Goal: Task Accomplishment & Management: Complete application form

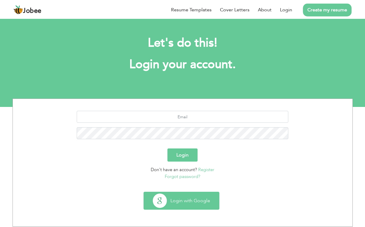
click at [167, 204] on button "Login with Google" at bounding box center [181, 200] width 75 height 17
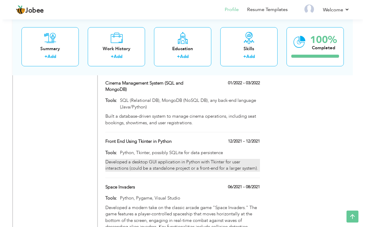
scroll to position [873, 0]
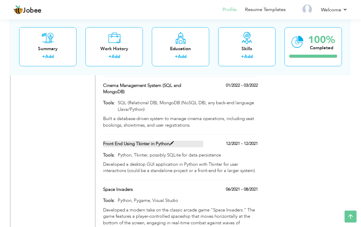
click at [174, 141] on span at bounding box center [171, 143] width 4 height 4
type input "Front End Using Tkinter in Python"
type input "12/2021"
type input "Python, Tkinter, possibly SQLite for data persistence"
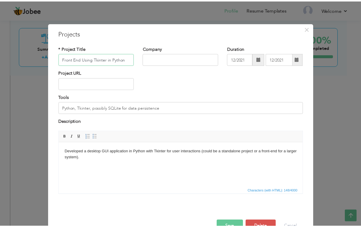
scroll to position [16, 0]
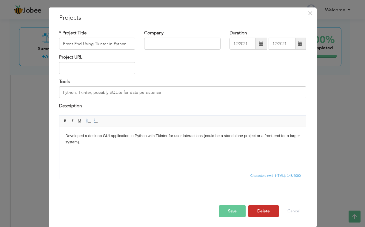
click at [259, 210] on button "Delete" at bounding box center [264, 211] width 30 height 12
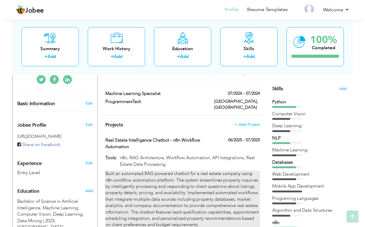
scroll to position [156, 0]
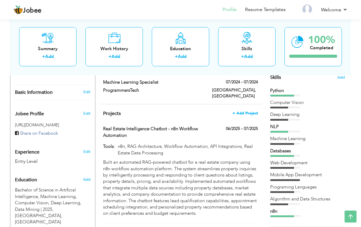
click at [238, 111] on span "+ Add Project" at bounding box center [244, 113] width 25 height 4
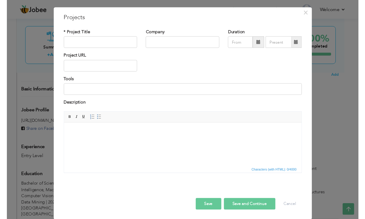
scroll to position [0, 0]
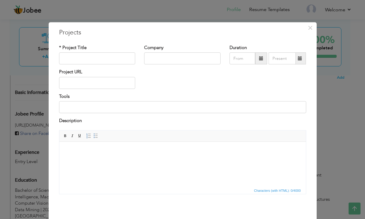
click at [76, 160] on html at bounding box center [182, 150] width 247 height 18
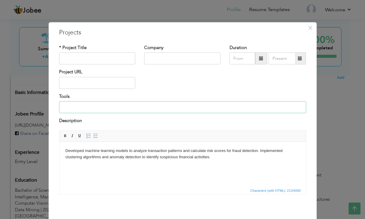
click at [90, 107] on input at bounding box center [182, 107] width 247 height 12
drag, startPoint x: 121, startPoint y: 107, endPoint x: 115, endPoint y: 106, distance: 5.5
click at [115, 106] on input "Python, Scikit-learn, Pandas, SQL, Tableau, Jupyter Notebook" at bounding box center [182, 107] width 247 height 12
type input "Python, Scikit-learn, Pandas, Supabase, Tableau, Jupyter Notebook"
click at [78, 54] on input "text" at bounding box center [97, 59] width 77 height 12
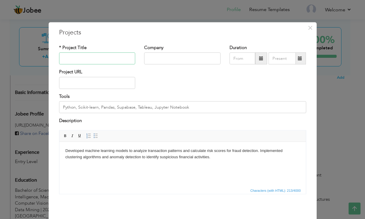
click at [80, 58] on input "text" at bounding box center [97, 59] width 77 height 12
paste input "Transaction Pattern Analysis and Risk Scoring"
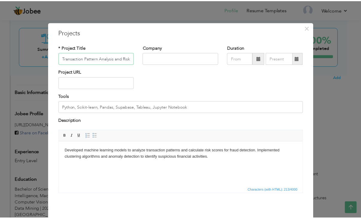
scroll to position [23, 0]
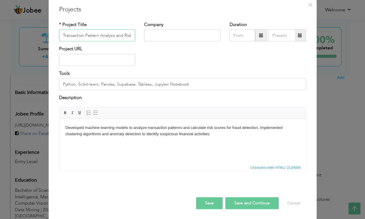
type input "Transaction Pattern Analysis and Risk Scoring"
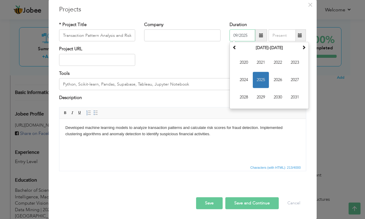
click at [242, 36] on input "09/2025" at bounding box center [243, 36] width 26 height 12
click at [247, 34] on input "09/2025" at bounding box center [243, 36] width 26 height 12
click at [246, 77] on span "2024" at bounding box center [244, 80] width 16 height 16
click at [236, 36] on input "09/2025" at bounding box center [243, 36] width 26 height 12
click at [258, 78] on span "Jun" at bounding box center [261, 80] width 16 height 16
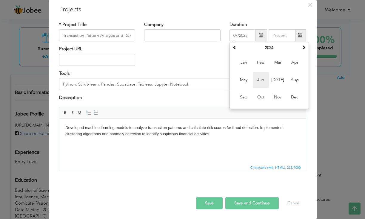
type input "06/2024"
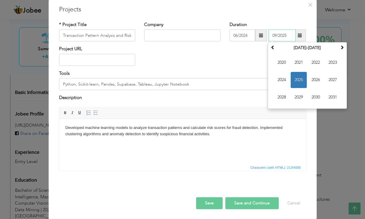
click at [277, 37] on input "09/2025" at bounding box center [282, 36] width 27 height 12
click at [276, 78] on span "2024" at bounding box center [282, 80] width 16 height 16
click at [294, 79] on span "Jun" at bounding box center [299, 80] width 16 height 16
type input "06/2024"
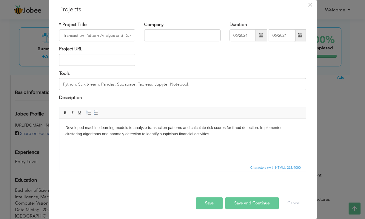
click at [244, 202] on button "Save and Continue" at bounding box center [252, 203] width 53 height 12
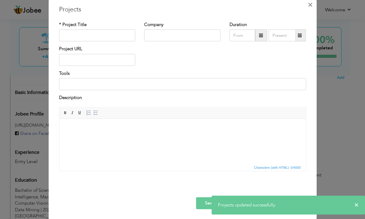
click at [308, 6] on span "×" at bounding box center [310, 4] width 5 height 11
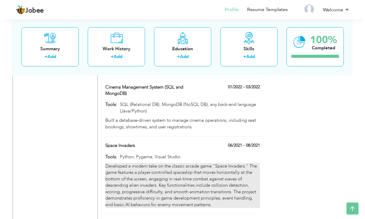
scroll to position [912, 0]
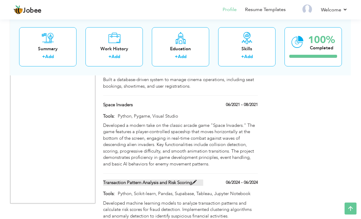
click at [197, 180] on span at bounding box center [194, 182] width 4 height 4
type input "Transaction Pattern Analysis and Risk Scoring"
type input "06/2024"
type input "Python, Scikit-learn, Pandas, Supabase, Tableau, Jupyter Notebook"
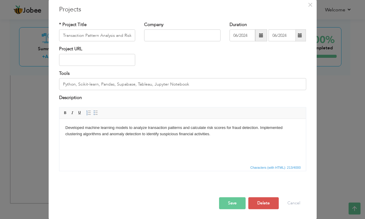
scroll to position [0, 0]
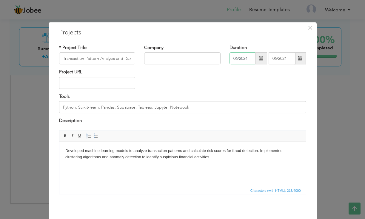
click at [246, 59] on input "06/2024" at bounding box center [243, 59] width 26 height 12
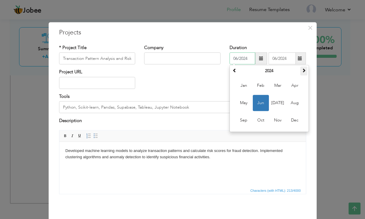
click at [302, 71] on span at bounding box center [304, 70] width 4 height 4
click at [274, 103] on span "[DATE]" at bounding box center [278, 103] width 16 height 16
type input "07/2025"
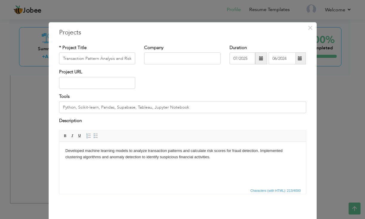
click at [300, 58] on span at bounding box center [300, 58] width 4 height 4
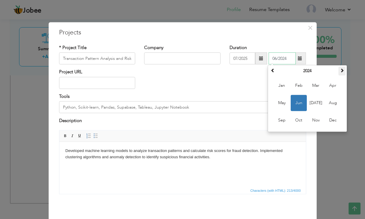
click at [340, 70] on span at bounding box center [342, 70] width 4 height 4
click at [313, 101] on span "[DATE]" at bounding box center [316, 103] width 16 height 16
type input "07/2025"
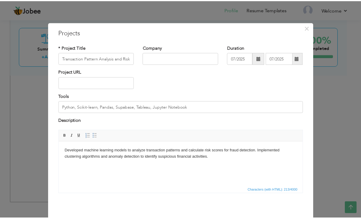
scroll to position [23, 0]
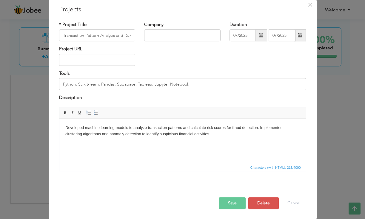
click at [230, 200] on button "Save" at bounding box center [232, 203] width 27 height 12
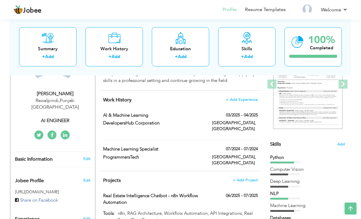
scroll to position [37, 0]
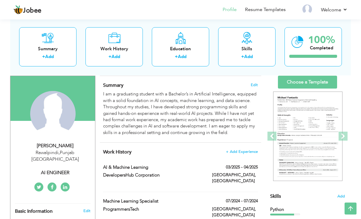
click at [305, 134] on img at bounding box center [307, 136] width 69 height 90
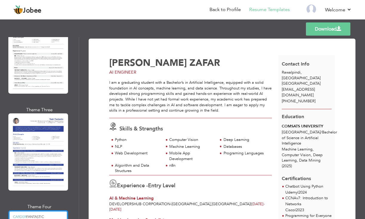
scroll to position [2402, 0]
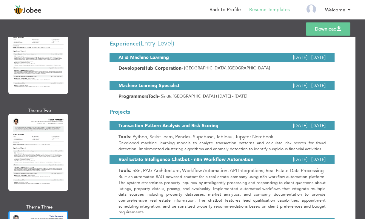
scroll to position [2287, 0]
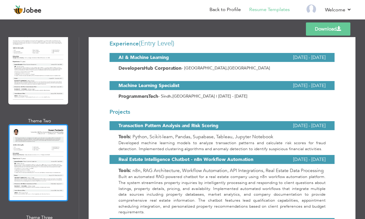
click at [40, 124] on div at bounding box center [38, 162] width 60 height 77
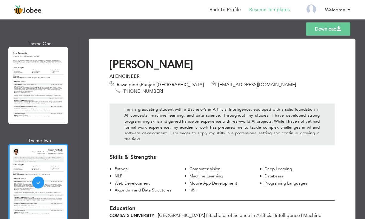
scroll to position [2152, 0]
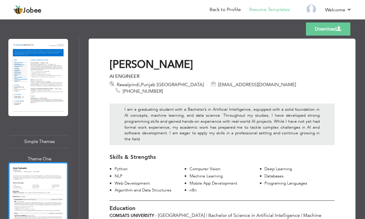
click at [40, 162] on div at bounding box center [38, 200] width 60 height 77
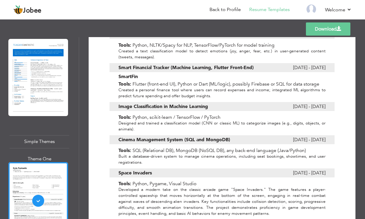
scroll to position [704, 0]
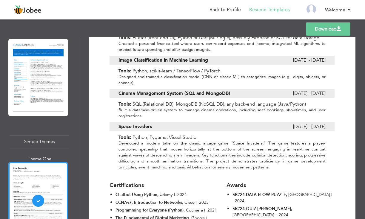
click at [187, 75] on div "Image Classification in Machine Learning October 2022 - December 2022 Tools: Py…" at bounding box center [222, 69] width 225 height 33
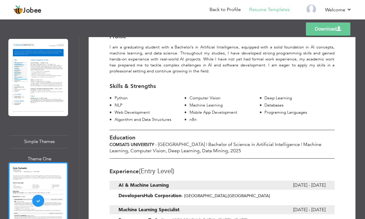
scroll to position [0, 0]
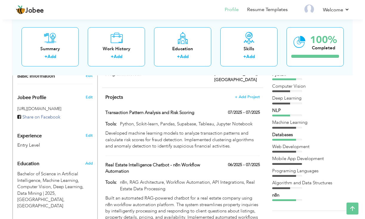
scroll to position [145, 0]
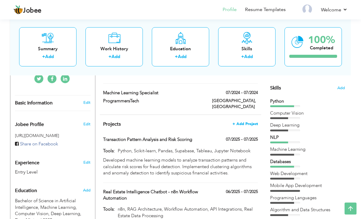
click at [247, 122] on span "+ Add Project" at bounding box center [244, 124] width 25 height 4
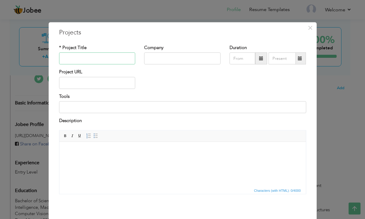
click at [81, 58] on input "text" at bounding box center [97, 59] width 77 height 12
paste input "Anti-Money Laundering (AML) Transaction Monitoring"
type input "Anti-Money Laundering (AML) Transaction Monitoring"
click at [79, 109] on input at bounding box center [182, 107] width 247 height 12
